Goal: Task Accomplishment & Management: Manage account settings

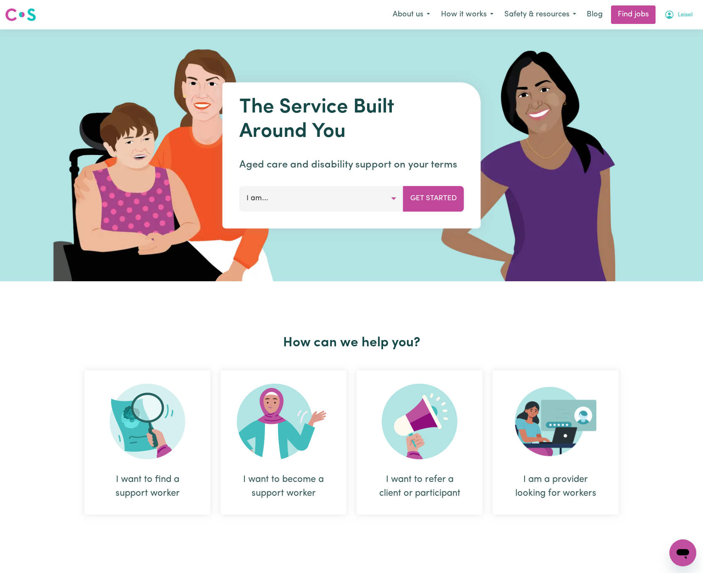
click at [675, 13] on button "Leisel" at bounding box center [678, 15] width 39 height 18
click at [670, 68] on link "Logout" at bounding box center [664, 64] width 66 height 16
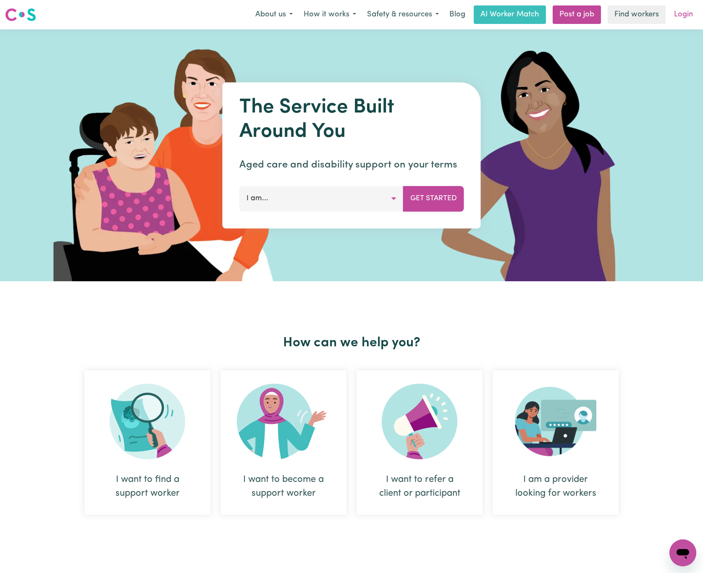
click at [683, 19] on link "Login" at bounding box center [683, 14] width 29 height 18
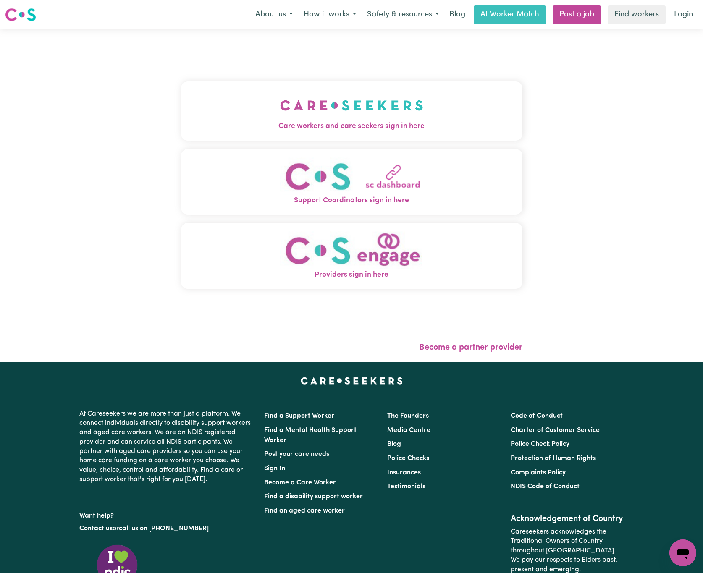
click at [437, 97] on button "Care workers and care seekers sign in here" at bounding box center [351, 110] width 341 height 59
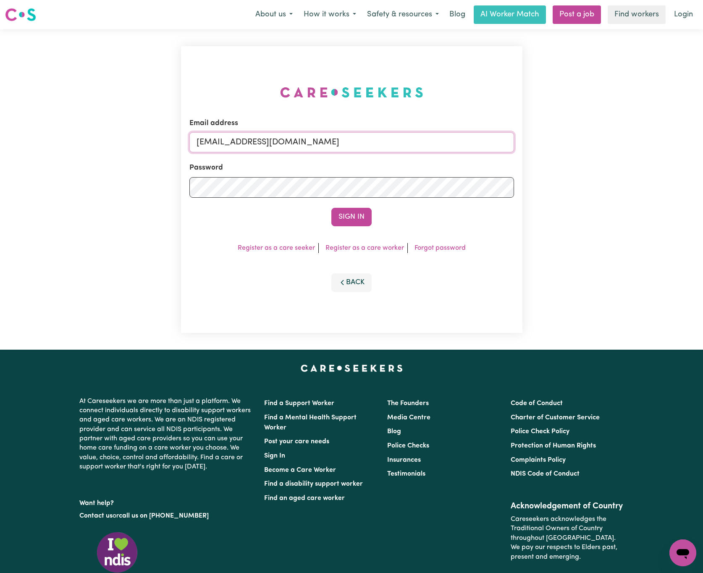
drag, startPoint x: 240, startPoint y: 140, endPoint x: 601, endPoint y: 139, distance: 360.1
click at [601, 139] on div "Email address [EMAIL_ADDRESS][DOMAIN_NAME] Password Sign In Register as a care …" at bounding box center [351, 189] width 703 height 320
paste input "[EMAIL_ADDRESS][DOMAIN_NAME]"
type input "superuser~[EMAIL_ADDRESS][DOMAIN_NAME]"
click at [331, 208] on button "Sign In" at bounding box center [351, 217] width 40 height 18
